Goal: Information Seeking & Learning: Learn about a topic

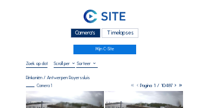
click at [85, 35] on div "Camera's" at bounding box center [86, 33] width 30 height 10
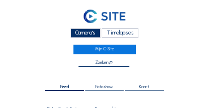
click at [83, 36] on div "Camera's" at bounding box center [86, 33] width 30 height 10
click at [84, 35] on div "Camera's" at bounding box center [86, 33] width 30 height 10
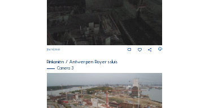
scroll to position [387, 0]
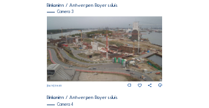
click at [122, 63] on img at bounding box center [105, 48] width 116 height 65
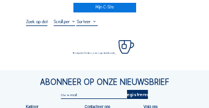
scroll to position [57, 0]
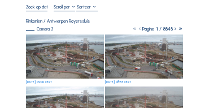
click at [54, 38] on img at bounding box center [65, 57] width 78 height 44
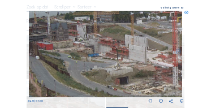
drag, startPoint x: 84, startPoint y: 49, endPoint x: 84, endPoint y: 55, distance: 6.2
click at [84, 55] on img at bounding box center [106, 54] width 154 height 87
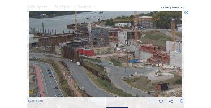
drag, startPoint x: 74, startPoint y: 54, endPoint x: 121, endPoint y: 60, distance: 47.4
click at [121, 60] on img at bounding box center [106, 54] width 154 height 87
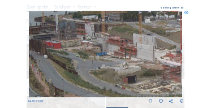
drag, startPoint x: 127, startPoint y: 61, endPoint x: 94, endPoint y: 53, distance: 34.3
click at [94, 53] on img at bounding box center [106, 54] width 154 height 87
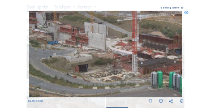
drag, startPoint x: 133, startPoint y: 43, endPoint x: 83, endPoint y: 33, distance: 51.4
click at [83, 33] on img at bounding box center [106, 54] width 154 height 87
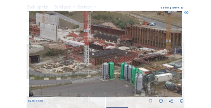
drag, startPoint x: 117, startPoint y: 58, endPoint x: 70, endPoint y: 49, distance: 48.5
click at [71, 49] on img at bounding box center [106, 54] width 154 height 87
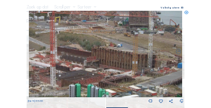
drag, startPoint x: 124, startPoint y: 76, endPoint x: 90, endPoint y: 98, distance: 39.7
click at [90, 98] on div "We 03 Sep 2025 09:00" at bounding box center [106, 57] width 156 height 93
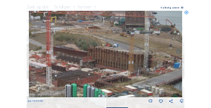
click at [90, 89] on img at bounding box center [106, 54] width 154 height 87
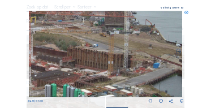
drag, startPoint x: 118, startPoint y: 79, endPoint x: 101, endPoint y: 79, distance: 17.0
click at [101, 79] on img at bounding box center [106, 54] width 154 height 87
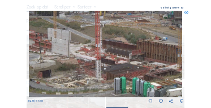
drag, startPoint x: 135, startPoint y: 70, endPoint x: 143, endPoint y: 69, distance: 8.0
click at [143, 69] on img at bounding box center [106, 54] width 154 height 87
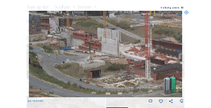
drag, startPoint x: 90, startPoint y: 75, endPoint x: 140, endPoint y: 75, distance: 49.8
click at [140, 75] on img at bounding box center [106, 54] width 154 height 87
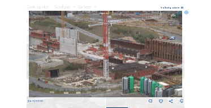
drag, startPoint x: 141, startPoint y: 77, endPoint x: 118, endPoint y: 76, distance: 23.8
click at [118, 76] on img at bounding box center [106, 54] width 154 height 87
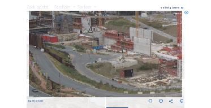
drag, startPoint x: 104, startPoint y: 79, endPoint x: 178, endPoint y: 79, distance: 74.1
click at [178, 79] on img at bounding box center [106, 54] width 154 height 87
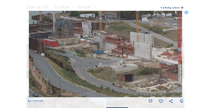
click at [127, 82] on img at bounding box center [106, 54] width 154 height 87
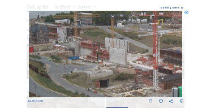
drag, startPoint x: 123, startPoint y: 81, endPoint x: 114, endPoint y: 83, distance: 9.2
click at [114, 83] on img at bounding box center [106, 54] width 154 height 87
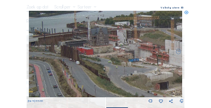
drag, startPoint x: 109, startPoint y: 85, endPoint x: 169, endPoint y: 87, distance: 60.0
click at [170, 87] on img at bounding box center [106, 54] width 154 height 87
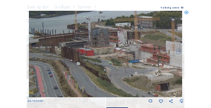
click at [150, 88] on img at bounding box center [106, 54] width 154 height 87
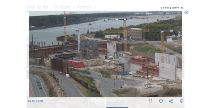
drag, startPoint x: 152, startPoint y: 81, endPoint x: 141, endPoint y: 92, distance: 15.2
click at [141, 92] on img at bounding box center [106, 54] width 154 height 87
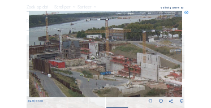
click at [133, 89] on img at bounding box center [106, 54] width 154 height 87
click at [187, 14] on icon at bounding box center [186, 13] width 4 height 4
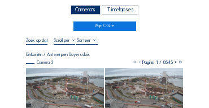
scroll to position [23, 0]
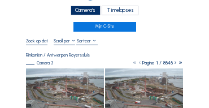
click at [90, 11] on div "Camera's" at bounding box center [86, 11] width 30 height 10
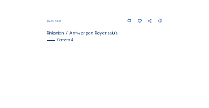
scroll to position [478, 0]
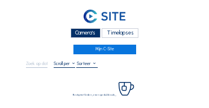
click at [85, 37] on div "Camera's" at bounding box center [86, 33] width 30 height 10
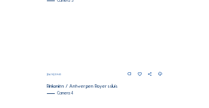
scroll to position [478, 0]
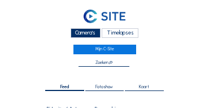
click at [75, 34] on div "Camera's" at bounding box center [86, 33] width 30 height 10
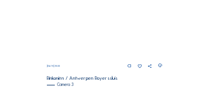
scroll to position [294, 0]
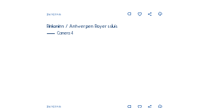
scroll to position [463, 0]
